Goal: Transaction & Acquisition: Purchase product/service

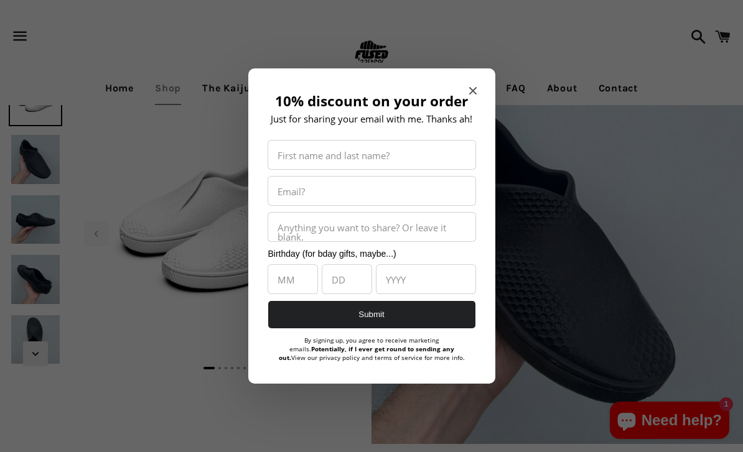
click at [157, 338] on div at bounding box center [371, 226] width 743 height 452
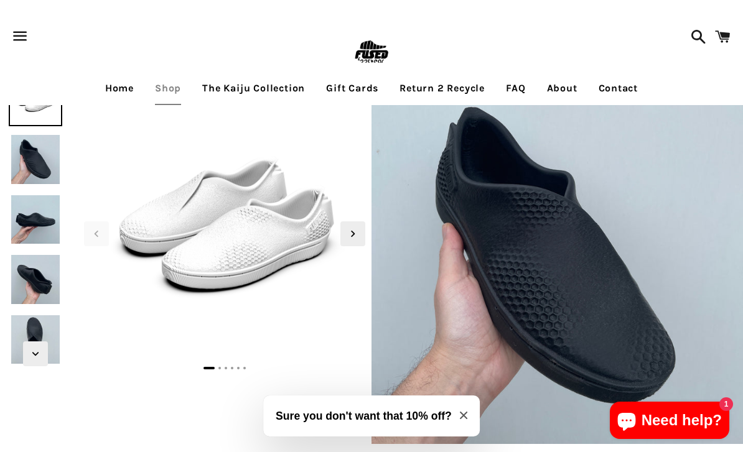
click at [256, 78] on link "The Kaiju Collection" at bounding box center [253, 88] width 121 height 31
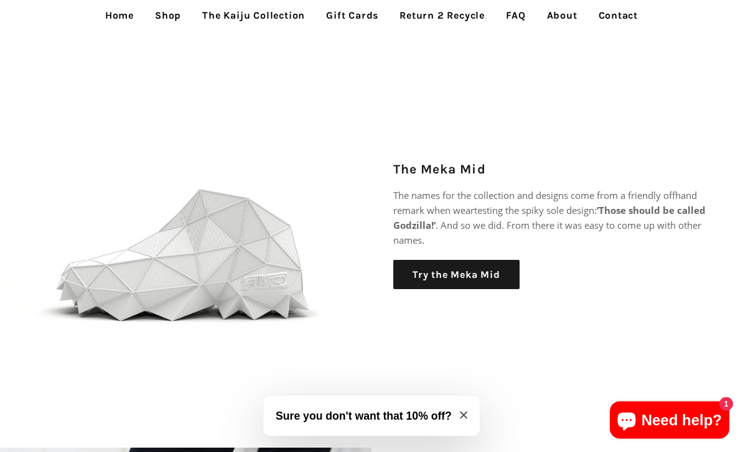
scroll to position [1072, 0]
click at [424, 264] on link "Try the Meka Mid" at bounding box center [456, 274] width 126 height 30
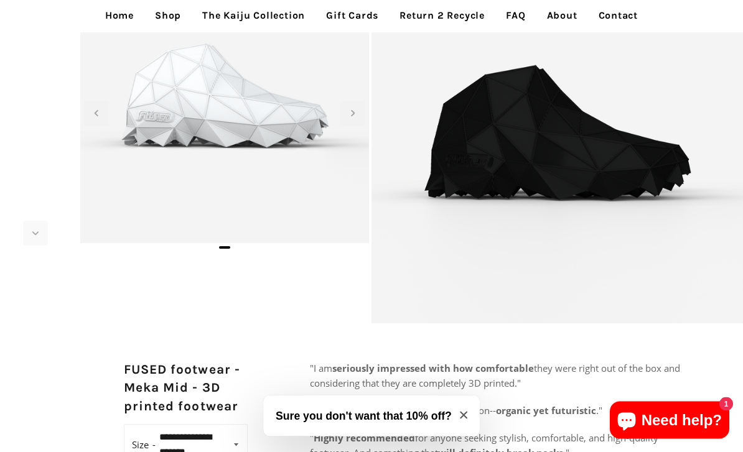
scroll to position [116, 0]
